Goal: Task Accomplishment & Management: Manage account settings

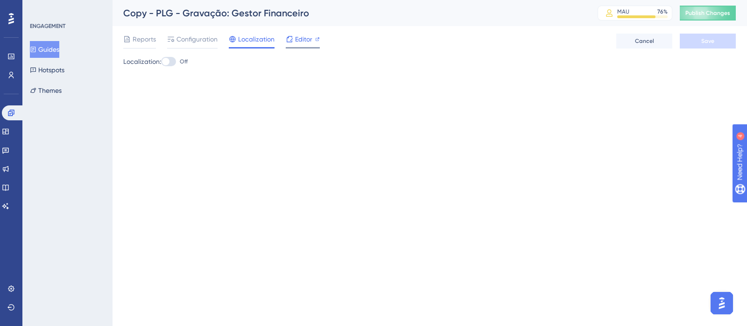
click at [302, 43] on span "Editor" at bounding box center [303, 39] width 17 height 11
click at [299, 37] on span "Editor" at bounding box center [303, 39] width 17 height 11
click at [136, 37] on span "Reports" at bounding box center [144, 39] width 23 height 11
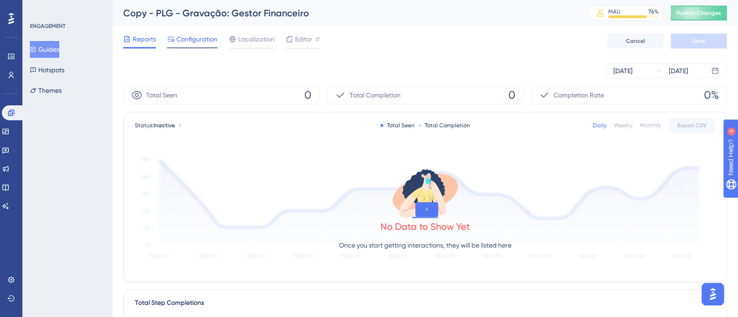
click at [198, 39] on span "Configuration" at bounding box center [196, 39] width 41 height 11
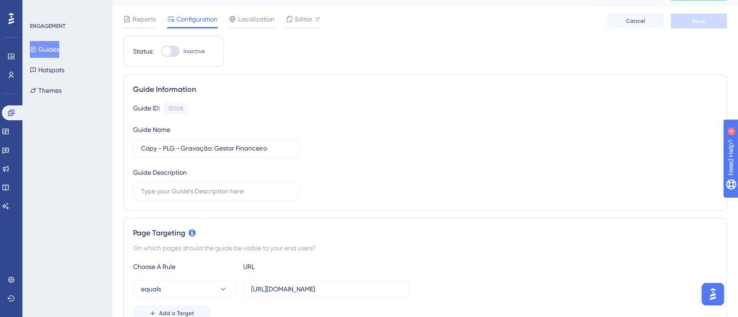
scroll to position [23, 0]
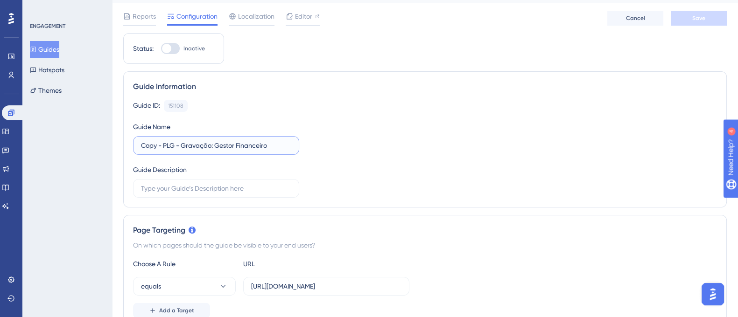
click at [250, 143] on input "Copy - PLG - Gravação: Gestor Financeiro" at bounding box center [216, 145] width 150 height 10
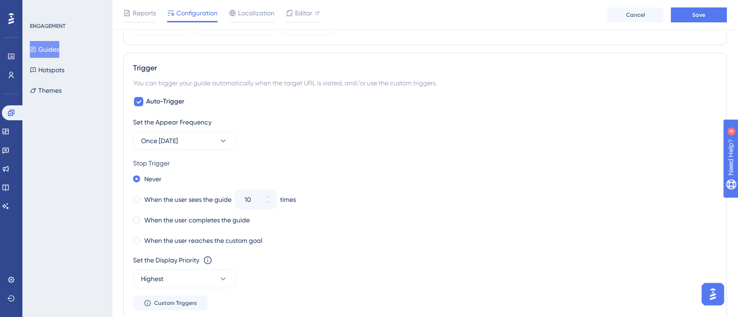
scroll to position [407, 0]
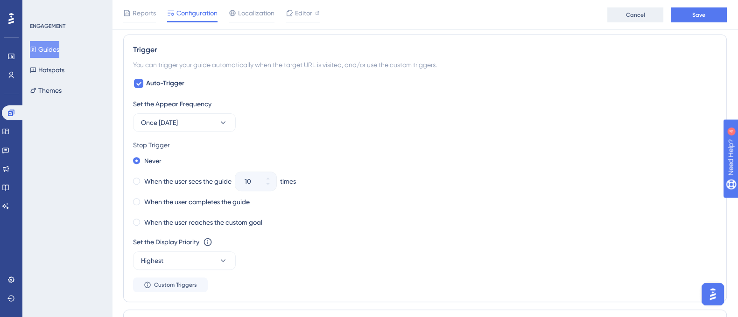
type input "Pesquisa produto - Microvix"
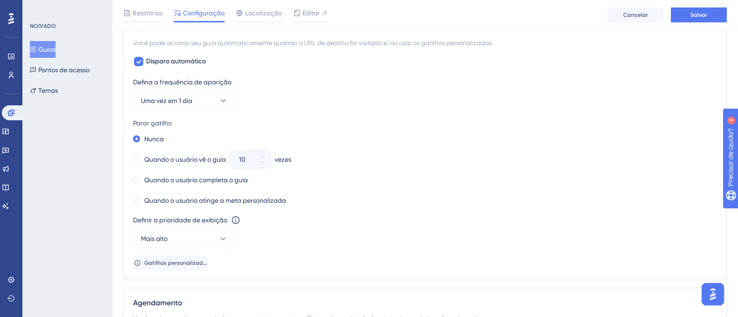
scroll to position [430, 0]
click at [181, 155] on font "Quando o usuário vê o guia" at bounding box center [185, 157] width 82 height 7
click at [261, 149] on button "10" at bounding box center [262, 153] width 17 height 9
click at [261, 149] on button "11" at bounding box center [262, 153] width 17 height 9
type input "12"
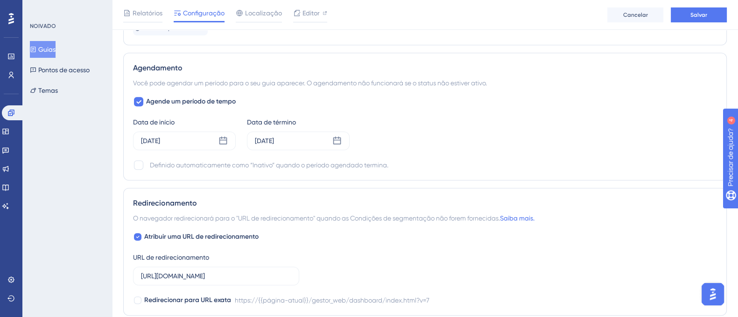
scroll to position [666, 0]
click at [339, 135] on icon at bounding box center [336, 139] width 9 height 9
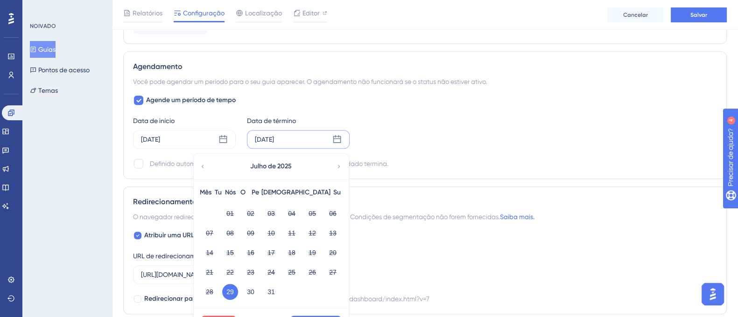
click at [338, 168] on icon at bounding box center [339, 166] width 7 height 8
click at [233, 293] on font "30" at bounding box center [229, 291] width 7 height 7
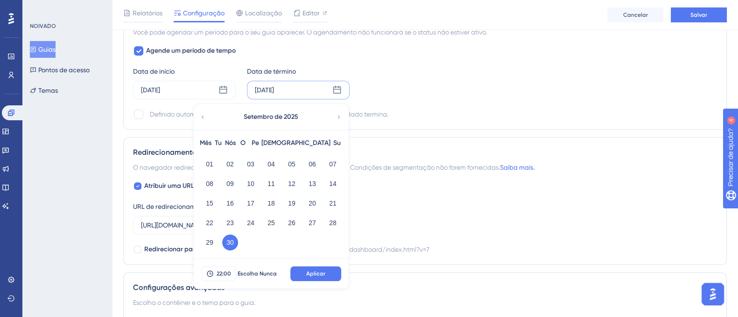
scroll to position [732, 0]
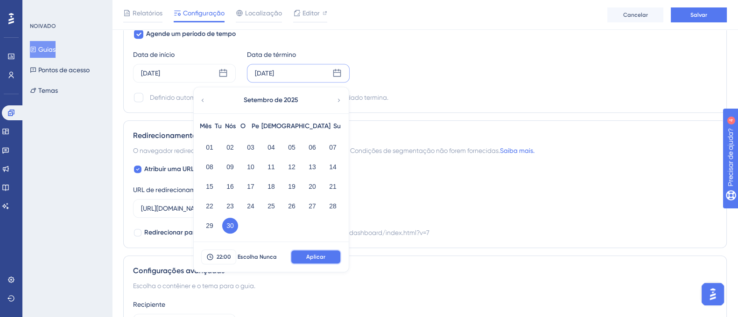
click at [323, 260] on button "Aplicar" at bounding box center [315, 257] width 51 height 15
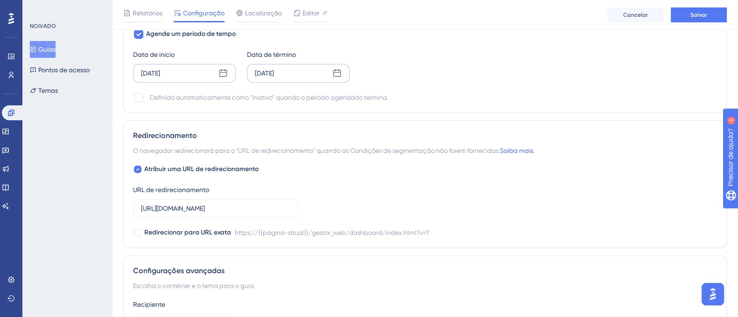
click at [224, 69] on icon at bounding box center [222, 73] width 9 height 9
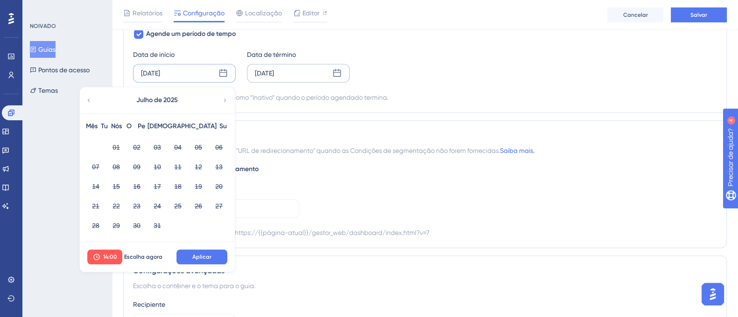
click at [221, 105] on div "Julho de 2025" at bounding box center [157, 100] width 154 height 26
click at [225, 102] on icon at bounding box center [225, 100] width 7 height 8
click at [118, 146] on font "02" at bounding box center [115, 147] width 7 height 7
click at [113, 251] on button "14:00" at bounding box center [104, 257] width 35 height 15
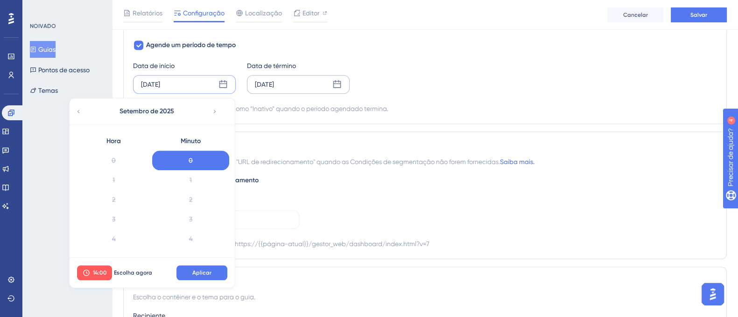
scroll to position [234, 0]
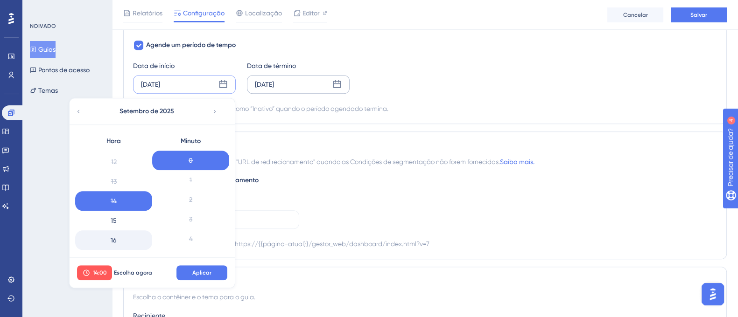
click at [116, 246] on div "16" at bounding box center [113, 241] width 77 height 20
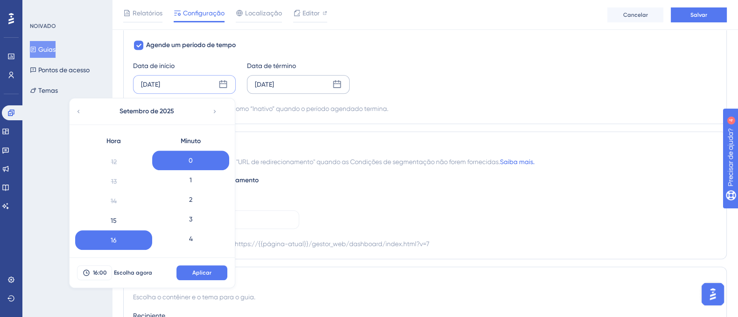
click at [200, 279] on div "16:00 Escolha agora Aplicar" at bounding box center [152, 273] width 165 height 30
click at [200, 278] on button "Aplicar" at bounding box center [201, 273] width 51 height 15
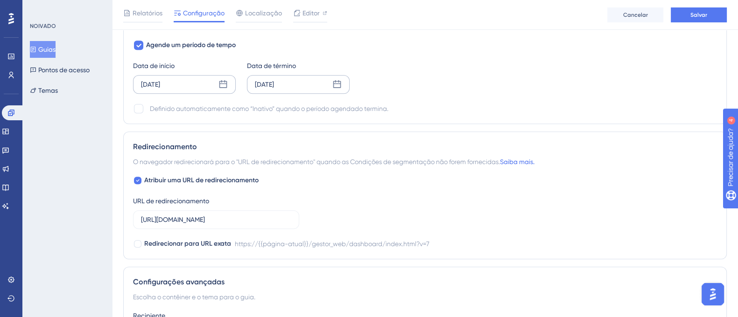
click at [313, 91] on div "30 de setembro de 2025" at bounding box center [298, 84] width 103 height 19
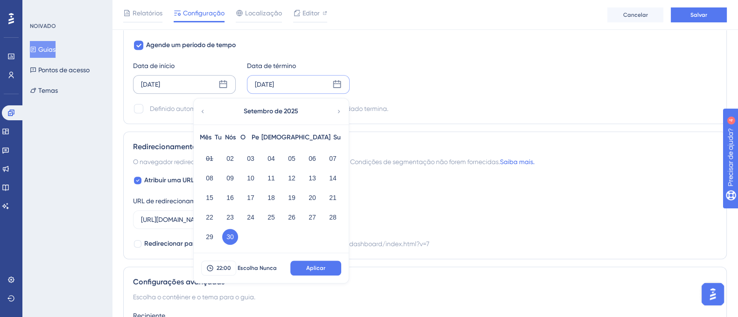
click at [102, 124] on div "NOIVADO Guias Pontos de acesso Temas" at bounding box center [67, 158] width 90 height 317
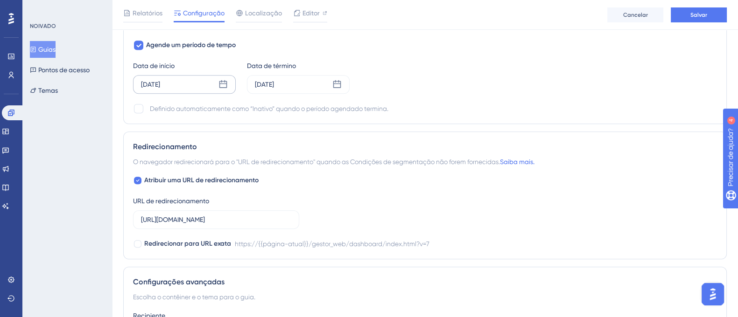
click at [102, 124] on div "NOIVADO Guias Pontos de acesso Temas" at bounding box center [67, 158] width 90 height 317
click at [140, 106] on div at bounding box center [138, 108] width 9 height 9
click at [140, 107] on icon at bounding box center [138, 109] width 5 height 4
click at [140, 106] on div at bounding box center [138, 108] width 9 height 9
checkbox input "true"
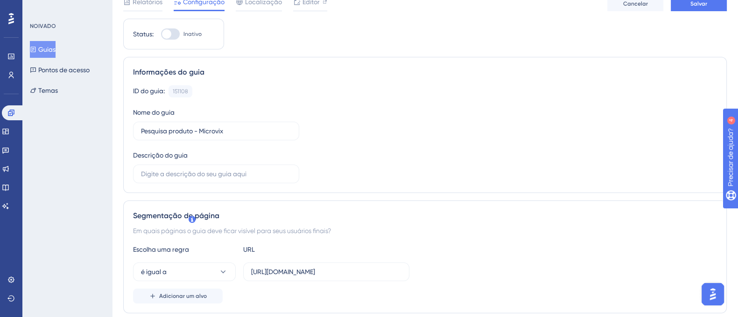
scroll to position [0, 0]
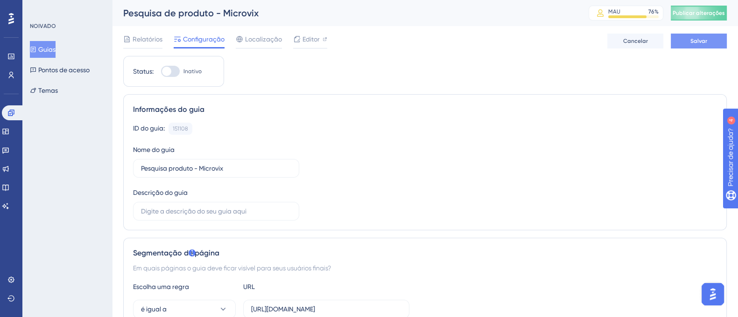
click at [706, 35] on button "Salvar" at bounding box center [699, 41] width 56 height 15
click at [314, 48] on div at bounding box center [310, 47] width 34 height 1
click at [173, 72] on div at bounding box center [170, 71] width 19 height 11
click at [161, 72] on input "Inativo" at bounding box center [161, 71] width 0 height 0
checkbox input "true"
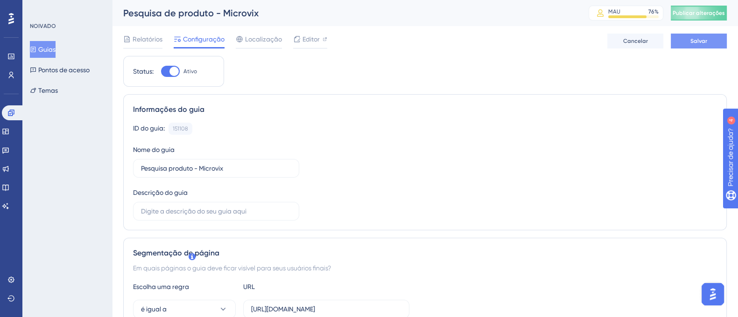
click at [681, 34] on button "Salvar" at bounding box center [699, 41] width 56 height 15
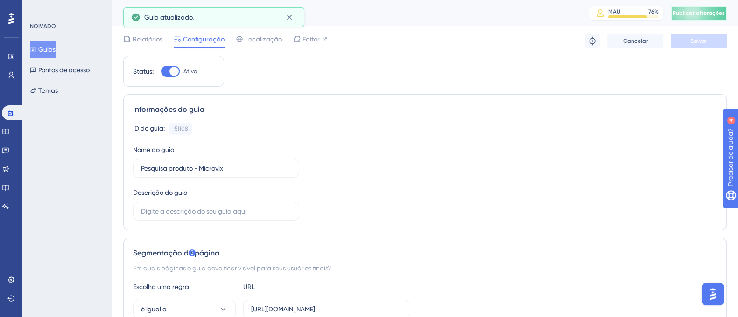
click at [705, 10] on font "Publicar alterações" at bounding box center [699, 13] width 52 height 7
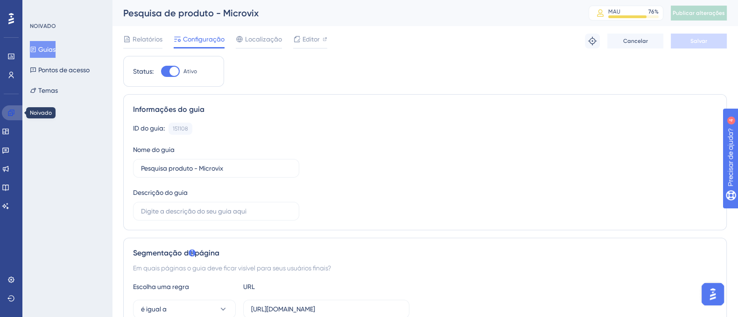
click at [6, 112] on link at bounding box center [13, 112] width 22 height 15
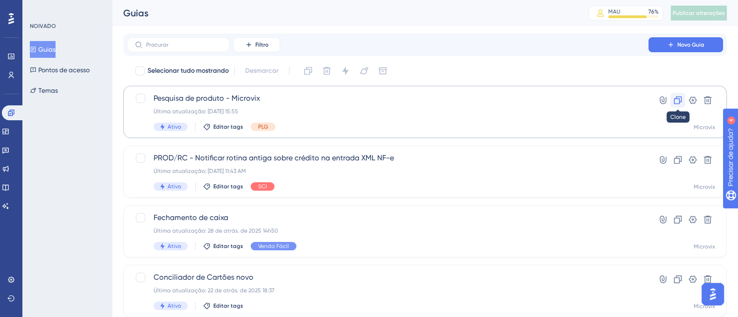
click at [683, 100] on button at bounding box center [677, 100] width 15 height 15
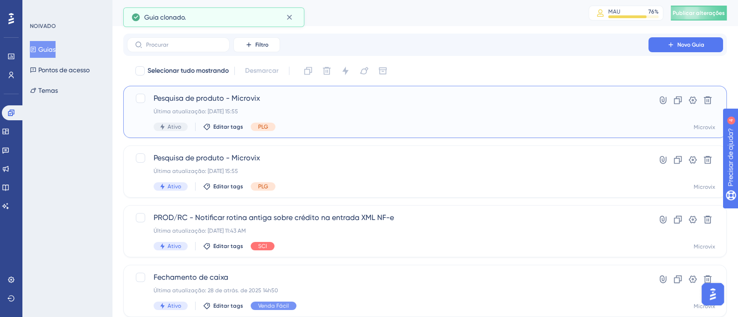
click at [499, 126] on div "Ativo Editar tags PLG" at bounding box center [388, 127] width 468 height 8
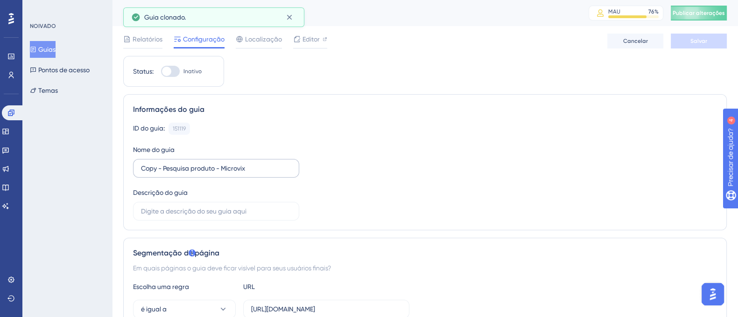
click at [245, 162] on label "Copy - Pesquisa produto - Microvix" at bounding box center [216, 168] width 166 height 19
click at [245, 163] on input "Copy - Pesquisa produto - Microvix" at bounding box center [216, 168] width 150 height 10
click at [245, 162] on label "Copy - Pesquisa produto - Microvix" at bounding box center [216, 168] width 166 height 19
click at [245, 163] on input "Copy - Pesquisa produto - Microvix" at bounding box center [216, 168] width 150 height 10
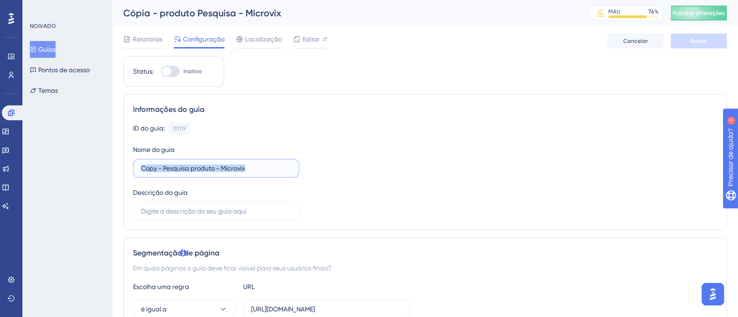
click at [156, 167] on input "Copy - Pesquisa produto - Microvix" at bounding box center [216, 168] width 150 height 10
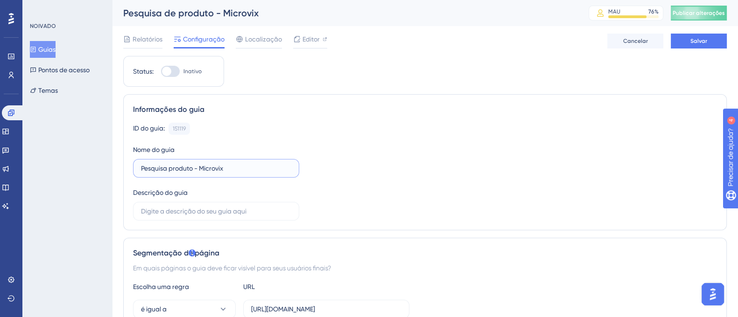
click at [197, 165] on input "Pesquisa produto - Microvix" at bounding box center [216, 168] width 150 height 10
click at [203, 169] on input "Pesquisa produto - Microvix" at bounding box center [216, 168] width 150 height 10
type input "Pesquisa produto - Reshop"
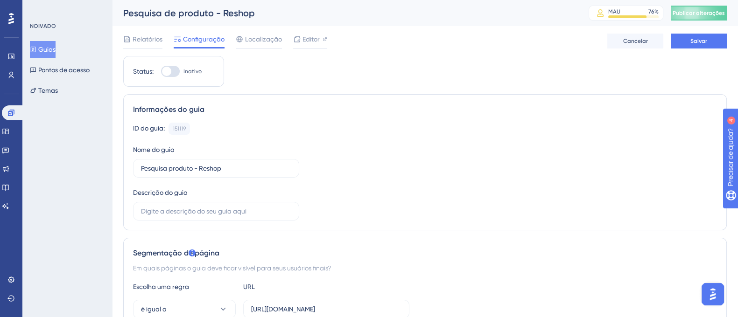
click at [272, 121] on div "Informações do guia ID do guia: 151119 Cópia Nome do guia Pesquisa produto - Re…" at bounding box center [424, 162] width 603 height 136
click at [712, 44] on button "Salvar" at bounding box center [699, 41] width 56 height 15
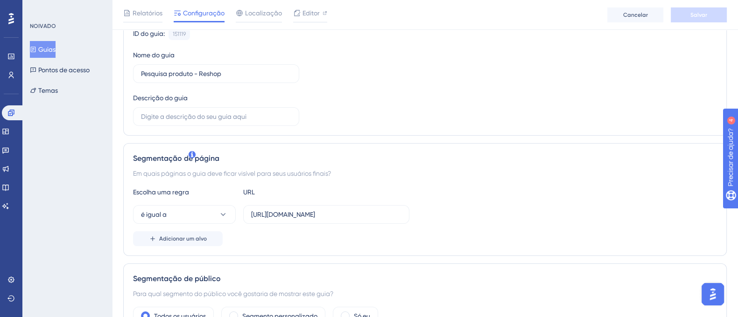
scroll to position [105, 0]
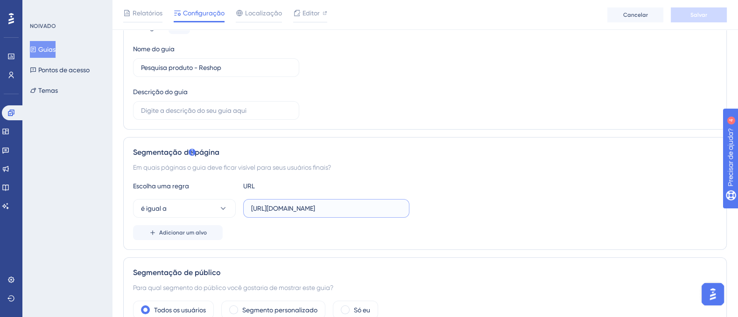
click at [360, 208] on input "https://linx.microvix.com.br/gestor_web/dashboard/index.html?v=7" at bounding box center [326, 208] width 150 height 10
paste input "reshop.linx.com.br/Admin"
type input "https://reshop.linx.com.br/Admin"
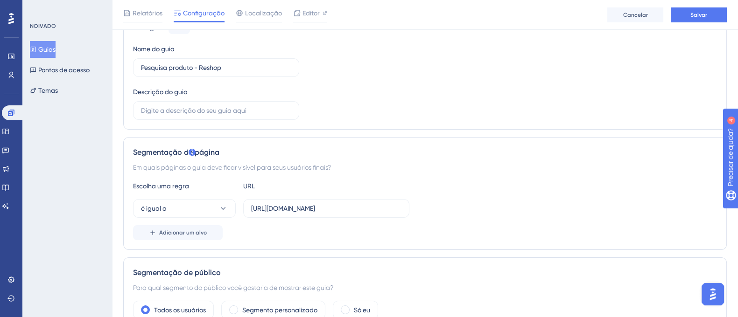
click at [494, 183] on div "Escolha uma regra URL" at bounding box center [425, 186] width 584 height 11
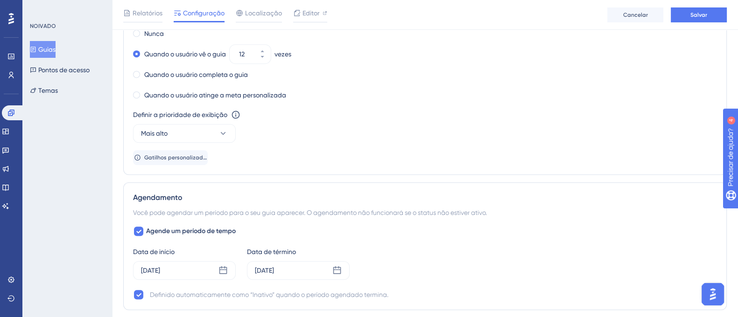
scroll to position [19, 0]
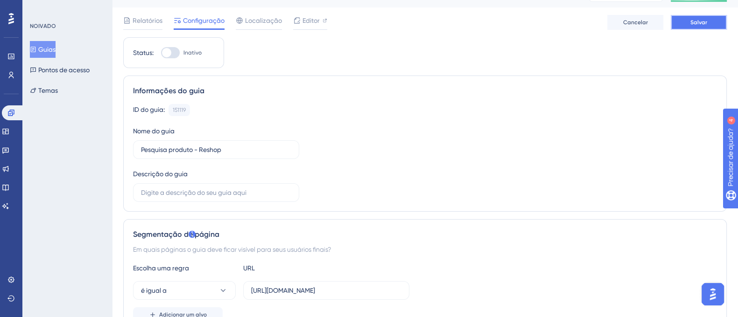
click at [694, 28] on button "Salvar" at bounding box center [699, 22] width 56 height 15
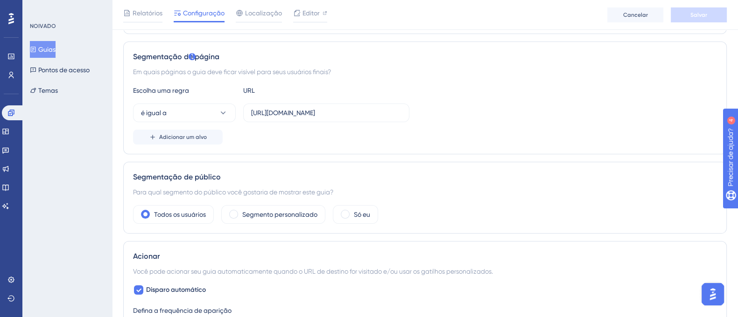
scroll to position [196, 0]
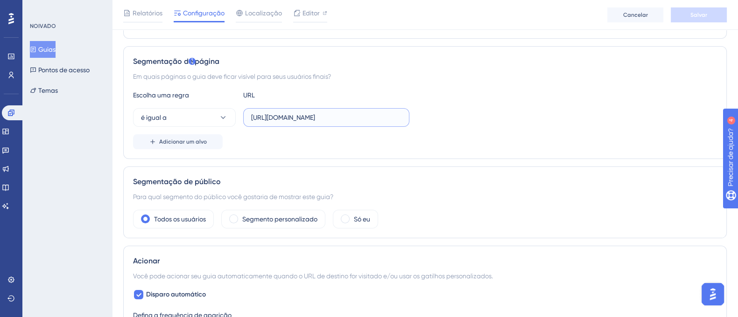
click at [351, 113] on input "https://reshop.linx.com.br/Admin" at bounding box center [326, 117] width 150 height 10
click at [612, 97] on div "Escolha uma regra URL" at bounding box center [425, 95] width 584 height 11
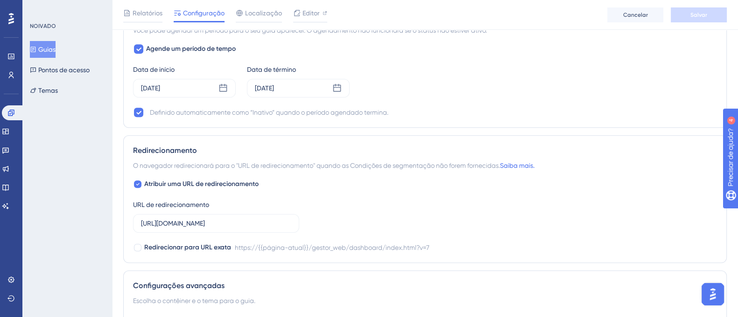
scroll to position [725, 0]
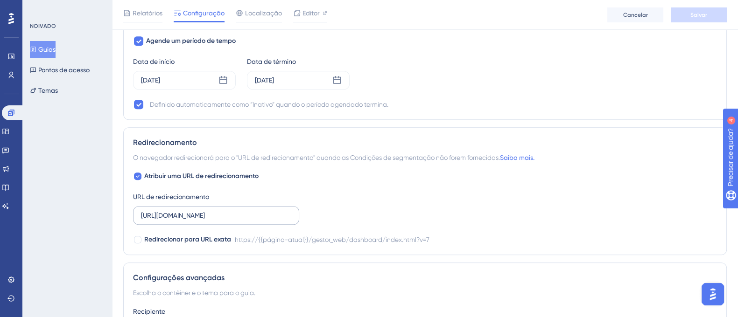
click at [254, 220] on label "https://linx.microvix.com.br/gestor_web/dashboard/index.html?v=7" at bounding box center [216, 215] width 166 height 19
click at [254, 220] on input "https://linx.microvix.com.br/gestor_web/dashboard/index.html?v=7" at bounding box center [216, 215] width 150 height 10
click at [254, 220] on label "https://linx.microvix.com.br/gestor_web/dashboard/index.html?v=7" at bounding box center [216, 215] width 166 height 19
click at [254, 220] on input "https://linx.microvix.com.br/gestor_web/dashboard/index.html?v=7" at bounding box center [216, 215] width 150 height 10
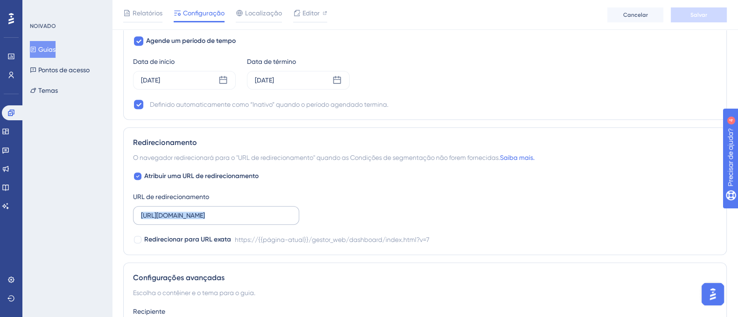
click at [254, 220] on label "https://linx.microvix.com.br/gestor_web/dashboard/index.html?v=7" at bounding box center [216, 215] width 166 height 19
click at [254, 220] on input "https://linx.microvix.com.br/gestor_web/dashboard/index.html?v=7" at bounding box center [216, 215] width 150 height 10
click at [254, 220] on label "https://linx.microvix.com.br/gestor_web/dashboard/index.html?v=7" at bounding box center [216, 215] width 166 height 19
click at [254, 220] on input "https://linx.microvix.com.br/gestor_web/dashboard/index.html?v=7" at bounding box center [216, 215] width 150 height 10
click at [254, 220] on label "https://linx.microvix.com.br/gestor_web/dashboard/index.html?v=7" at bounding box center [216, 215] width 166 height 19
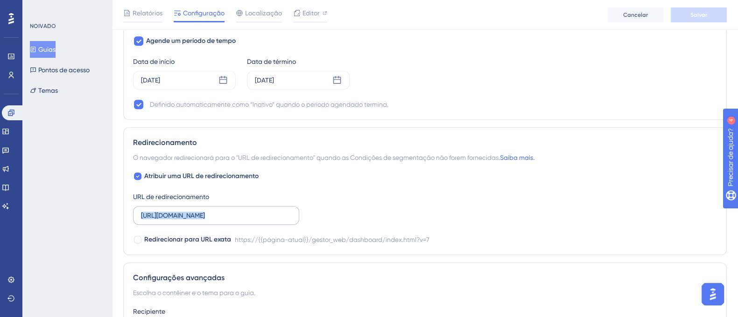
click at [254, 220] on input "https://linx.microvix.com.br/gestor_web/dashboard/index.html?v=7" at bounding box center [216, 215] width 150 height 10
click at [383, 188] on div "Atribuir uma URL de redirecionamento URL de redirecionamento https://linx.micro…" at bounding box center [425, 208] width 584 height 75
click at [140, 173] on div at bounding box center [137, 176] width 7 height 7
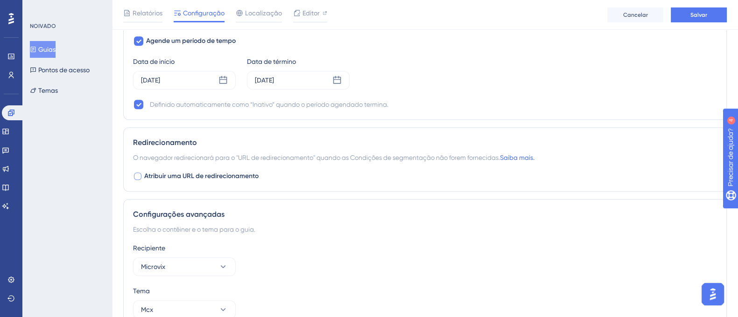
click at [140, 173] on div at bounding box center [137, 176] width 7 height 7
checkbox input "true"
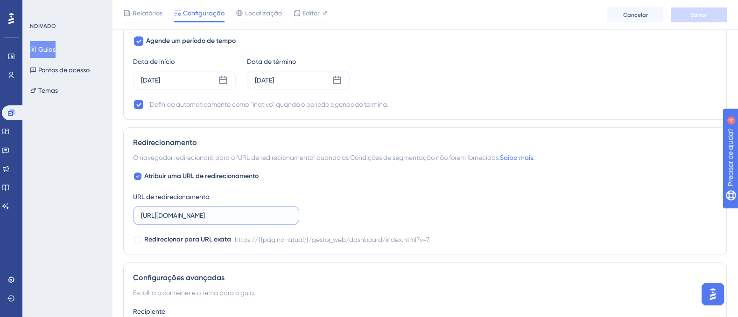
click at [176, 211] on input "https://linx.microvix.com.br/gestor_web/dashboard/index.html?v=7" at bounding box center [216, 215] width 150 height 10
type input "h"
paste input "https://reshop.linx.com.br/Admin/Home/SalesFlash"
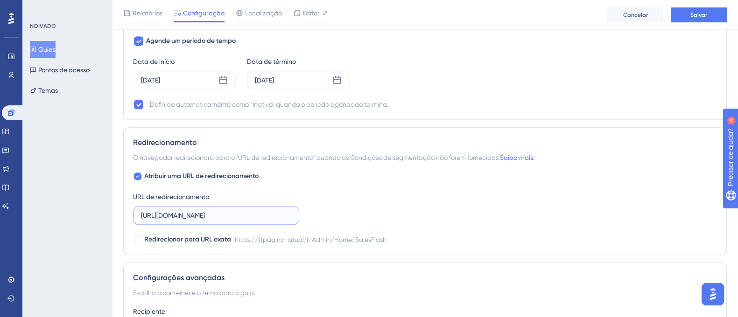
type input "https://reshop.linx.com.br/Admin/Home/SalesFlash"
click at [379, 199] on div "Atribuir uma URL de redirecionamento URL de redirecionamento https://reshop.lin…" at bounding box center [425, 208] width 584 height 75
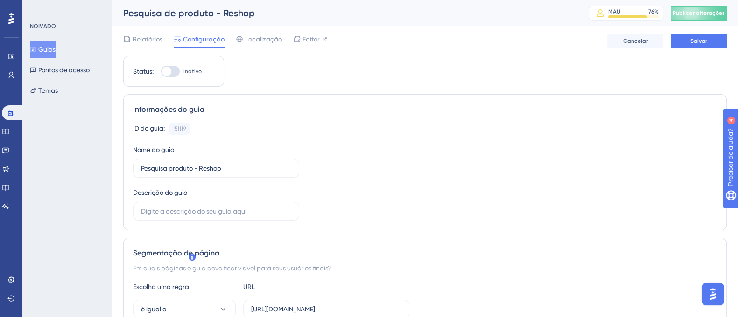
click at [534, 140] on div "ID do guia: 151119 Cópia Nome do guia Pesquisa produto - Reshop Descrição do gu…" at bounding box center [425, 172] width 584 height 98
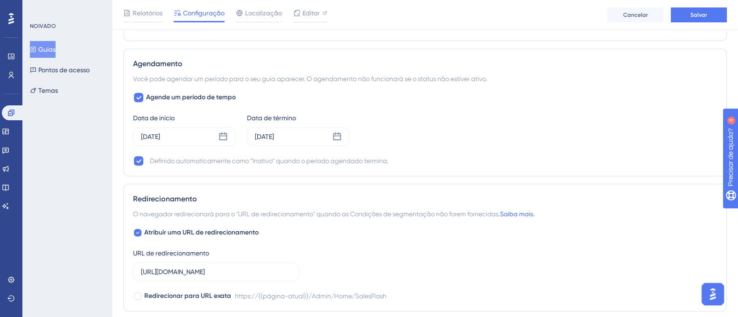
scroll to position [672, 0]
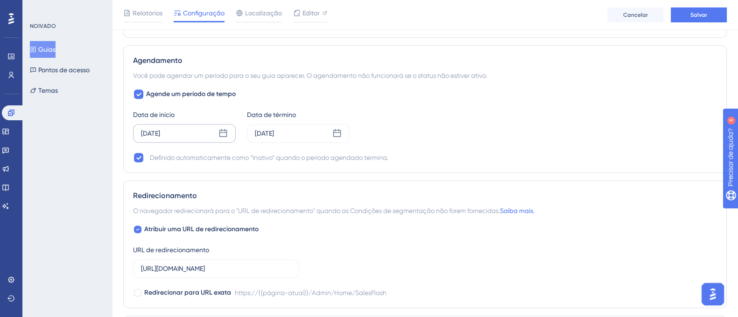
click at [222, 130] on icon at bounding box center [222, 133] width 9 height 9
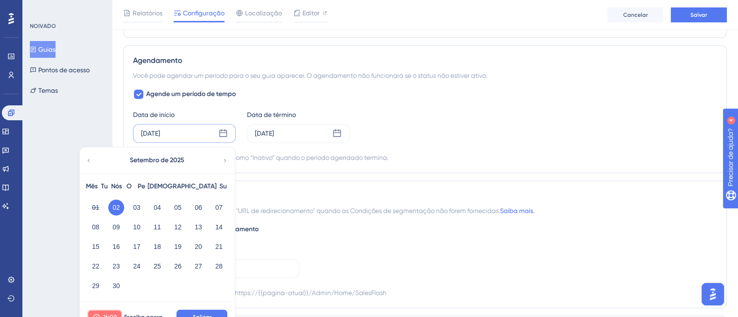
click at [102, 311] on button "16:00" at bounding box center [104, 317] width 35 height 15
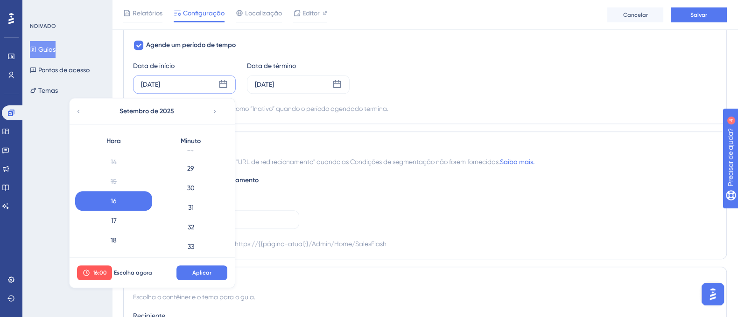
scroll to position [574, 0]
click at [203, 179] on div "30" at bounding box center [190, 175] width 77 height 20
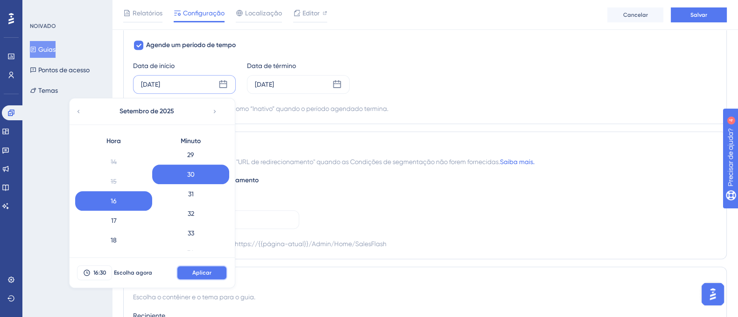
click at [215, 267] on button "Aplicar" at bounding box center [201, 273] width 51 height 15
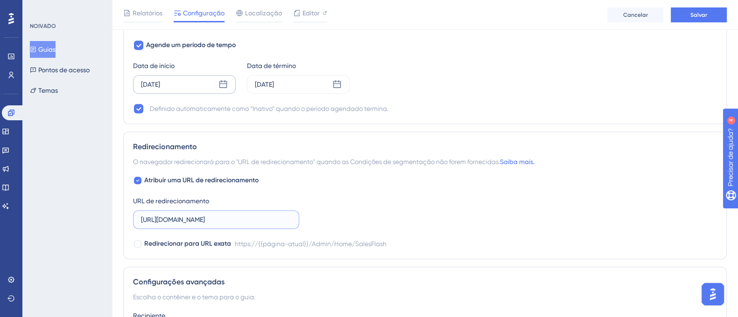
click at [273, 219] on input "https://reshop.linx.com.br/Admin/Home/SalesFlash" at bounding box center [216, 220] width 150 height 10
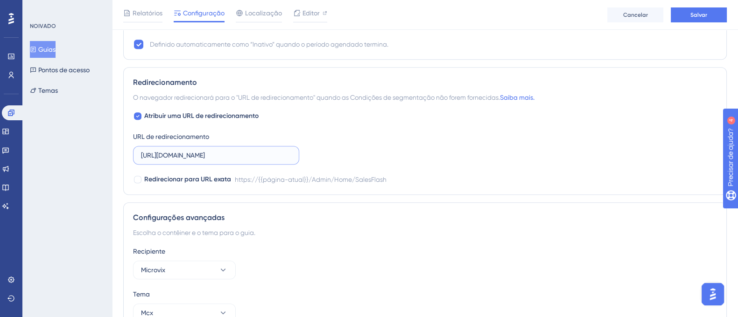
scroll to position [835, 0]
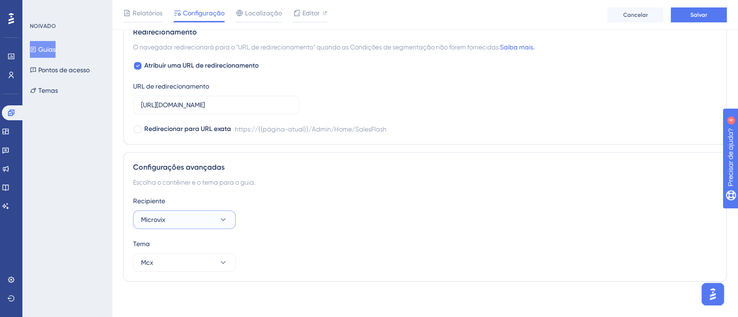
click at [227, 217] on icon at bounding box center [222, 219] width 9 height 9
click at [204, 250] on div "Relojoaria Relojoaria" at bounding box center [185, 248] width 76 height 19
click at [168, 268] on button "Mcx" at bounding box center [184, 262] width 103 height 19
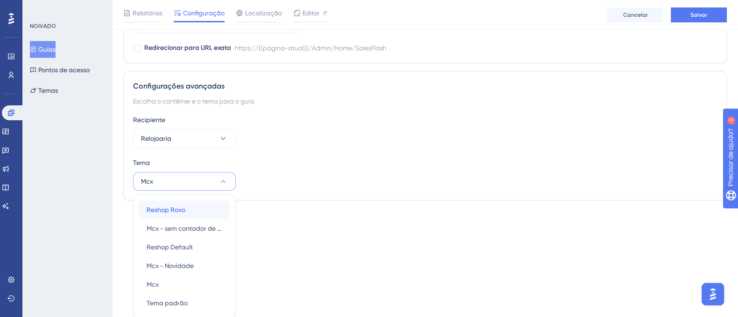
click at [176, 206] on font "Reshop Roxo" at bounding box center [166, 209] width 39 height 7
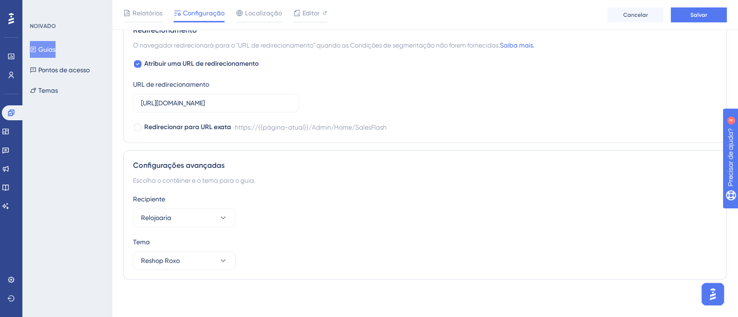
scroll to position [835, 0]
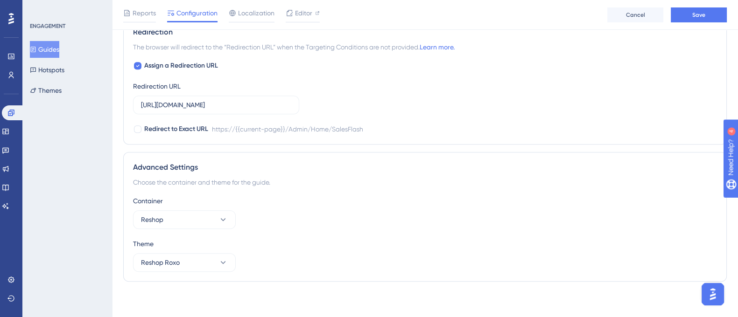
click at [406, 196] on div "Container" at bounding box center [425, 201] width 584 height 11
click at [207, 267] on button "Reshop Roxo" at bounding box center [184, 262] width 103 height 19
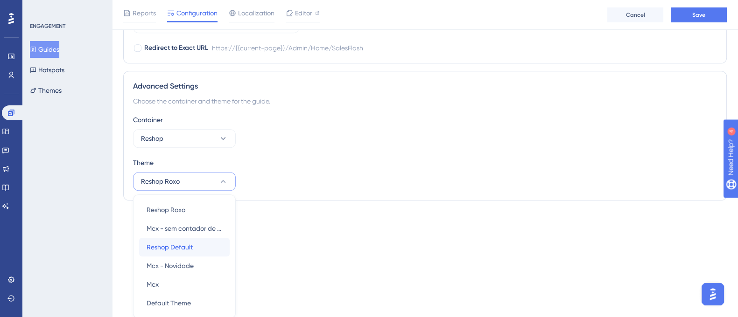
click at [211, 250] on div "Reshop Default Reshop Default" at bounding box center [185, 247] width 76 height 19
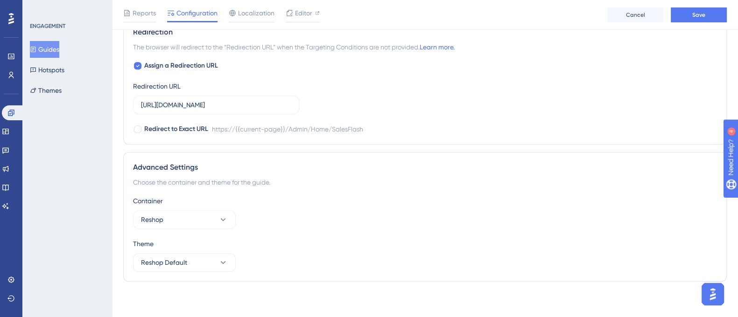
click at [299, 250] on div "Theme Reshop Default" at bounding box center [425, 255] width 584 height 34
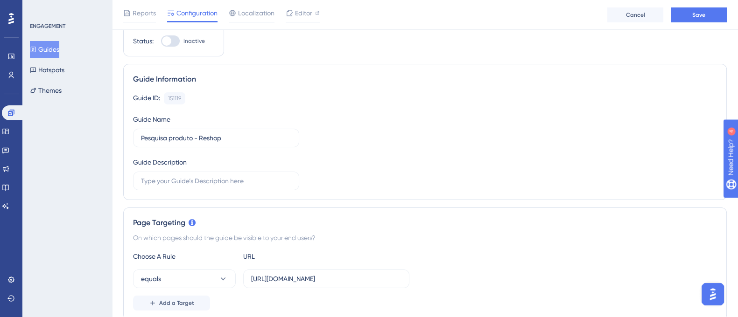
scroll to position [0, 0]
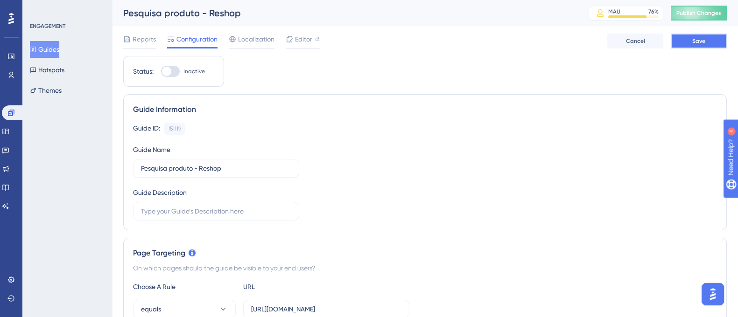
click at [698, 36] on button "Save" at bounding box center [699, 41] width 56 height 15
click at [300, 39] on span "Editor" at bounding box center [303, 39] width 17 height 11
click at [167, 70] on div at bounding box center [166, 71] width 9 height 9
click at [161, 71] on input "Inactive" at bounding box center [161, 71] width 0 height 0
checkbox input "true"
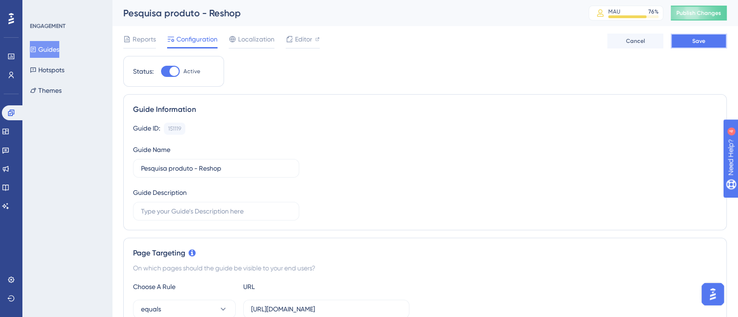
click at [694, 34] on button "Save" at bounding box center [699, 41] width 56 height 15
click at [287, 41] on icon at bounding box center [289, 38] width 7 height 7
click at [693, 14] on span "Publish Changes" at bounding box center [698, 12] width 45 height 7
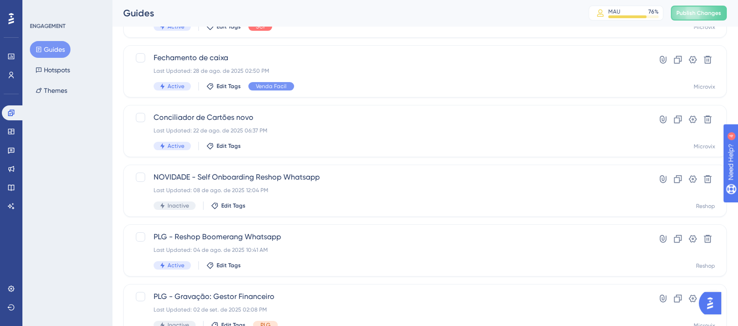
scroll to position [222, 0]
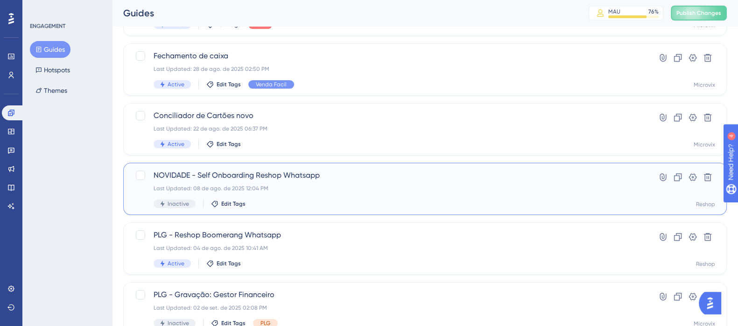
click at [410, 185] on div "Last Updated: 08 de ago. de 2025 12:04 PM" at bounding box center [388, 188] width 468 height 7
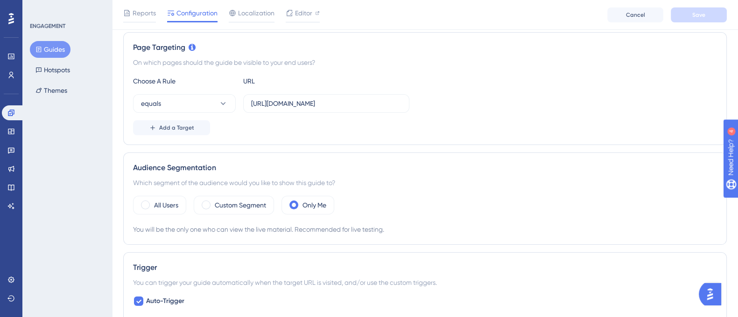
scroll to position [225, 0]
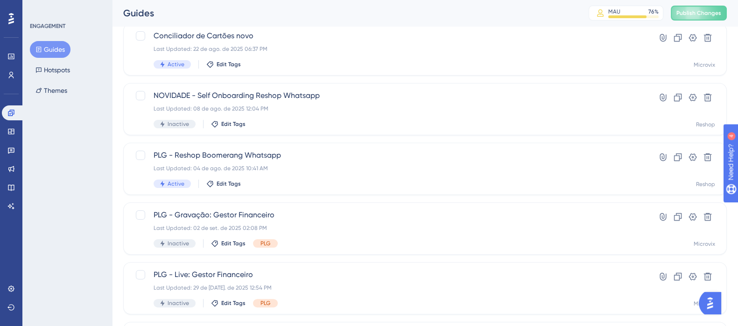
scroll to position [303, 0]
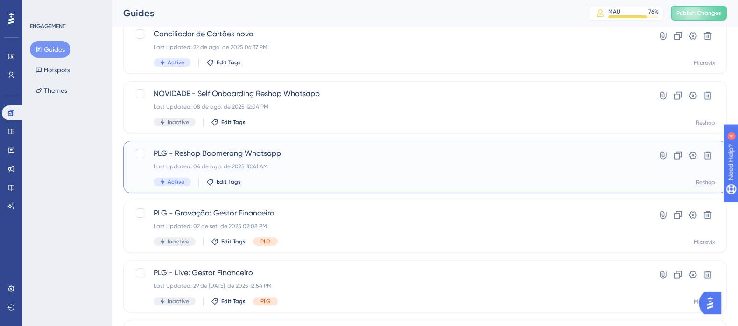
click at [387, 152] on span "PLG - Reshop Boomerang Whatsapp" at bounding box center [388, 153] width 468 height 11
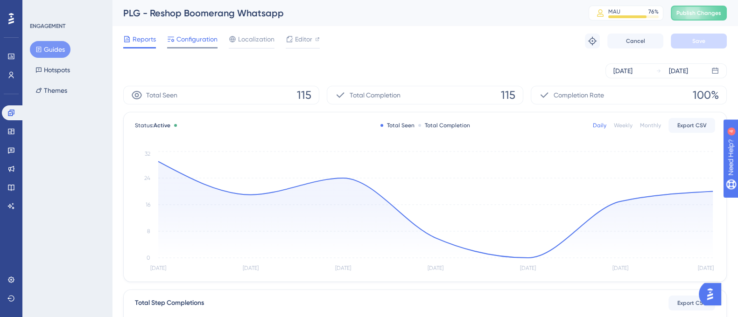
click at [198, 36] on span "Configuration" at bounding box center [196, 39] width 41 height 11
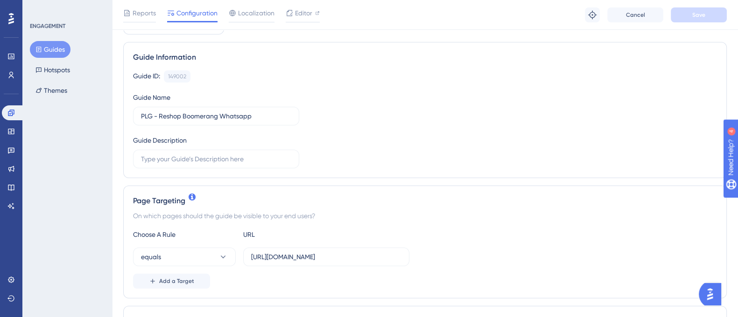
scroll to position [105, 0]
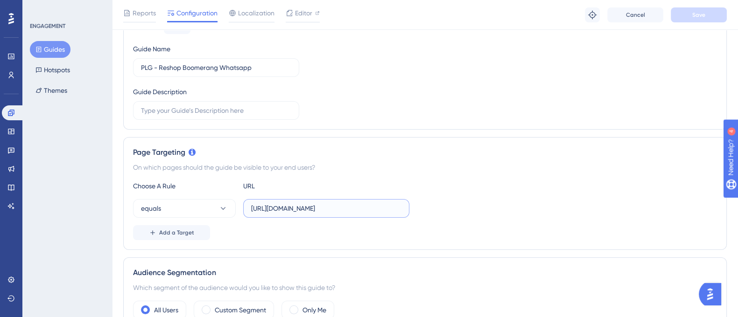
click at [355, 204] on input "https://reshop.linx.com.br/Admin" at bounding box center [326, 208] width 150 height 10
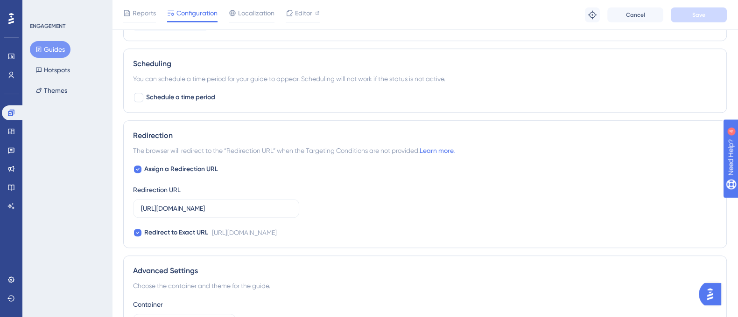
scroll to position [702, 0]
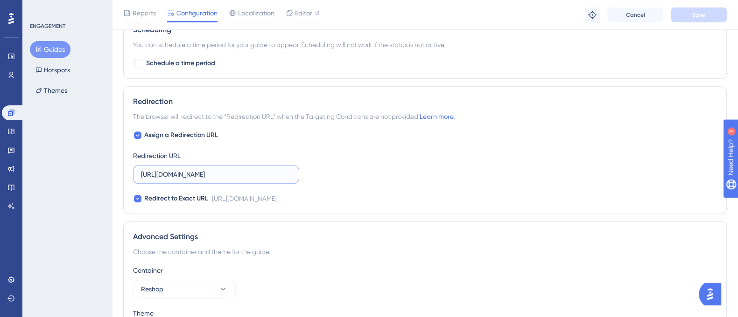
click at [269, 175] on input "https://reshop.linx.com.br/Admin/Home/SalesFlash" at bounding box center [216, 174] width 150 height 10
click at [280, 178] on input "https://reshop.linx.com.br/Admin/Home/SalesFlash" at bounding box center [216, 174] width 150 height 10
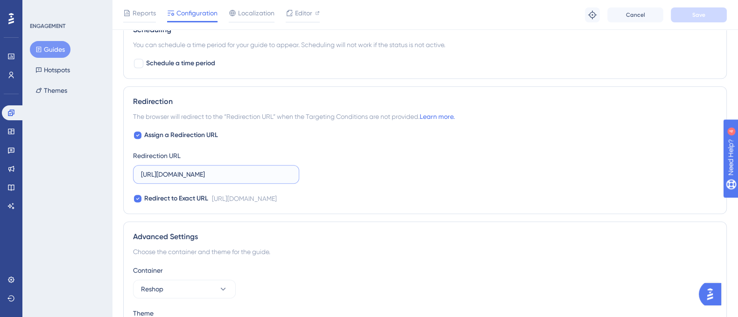
click at [280, 178] on input "https://reshop.linx.com.br/Admin/Home/SalesFlash" at bounding box center [216, 174] width 150 height 10
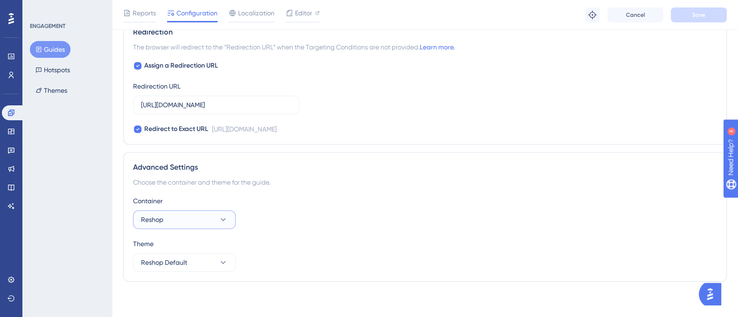
click at [198, 223] on button "Reshop" at bounding box center [184, 219] width 103 height 19
click at [329, 164] on div "Advanced Settings" at bounding box center [425, 167] width 584 height 11
